Goal: Task Accomplishment & Management: Manage account settings

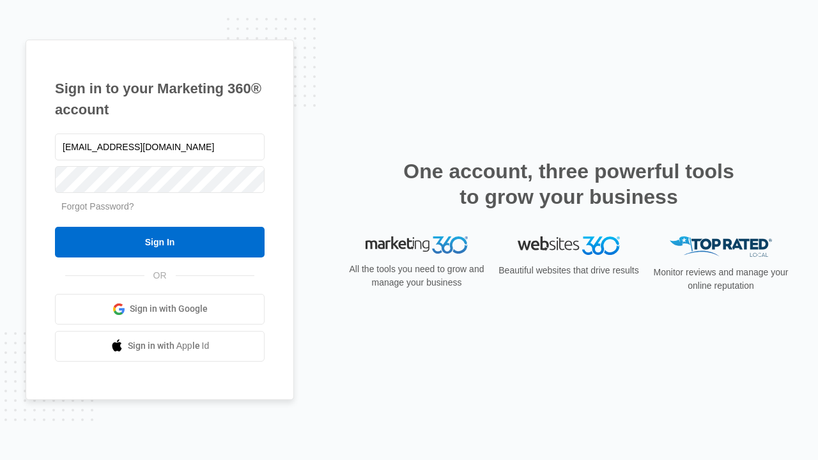
type input "[EMAIL_ADDRESS][DOMAIN_NAME]"
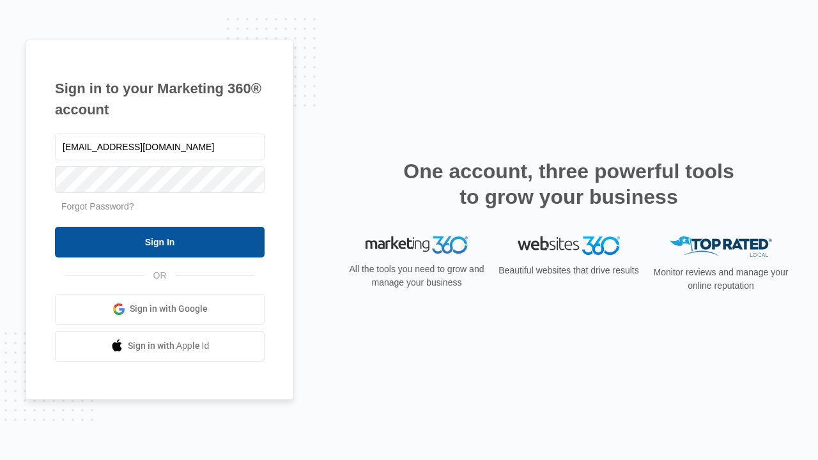
click at [160, 242] on input "Sign In" at bounding box center [160, 242] width 210 height 31
